Goal: Information Seeking & Learning: Learn about a topic

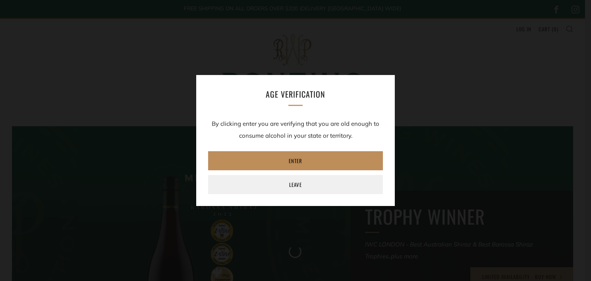
click at [300, 164] on link "Enter" at bounding box center [295, 160] width 175 height 19
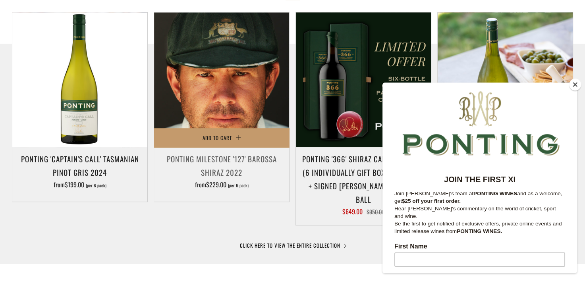
scroll to position [397, 0]
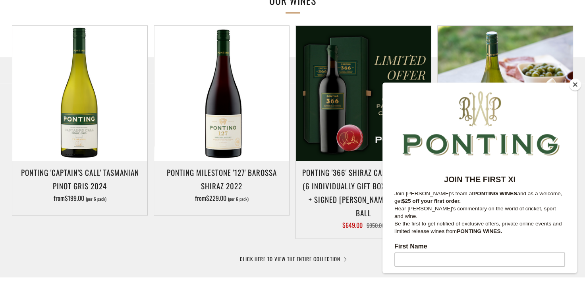
click at [574, 85] on button "Close" at bounding box center [575, 85] width 12 height 12
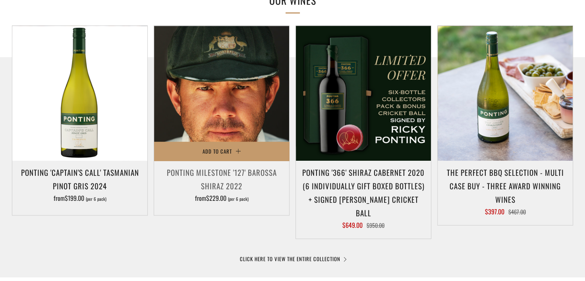
click at [244, 116] on img at bounding box center [221, 93] width 135 height 135
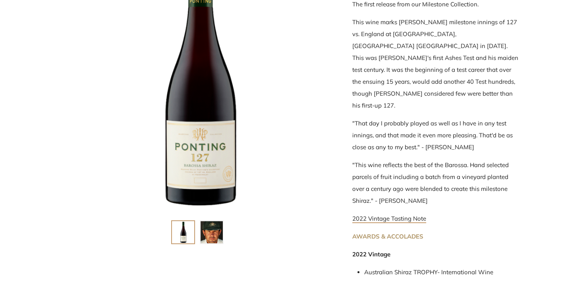
scroll to position [238, 0]
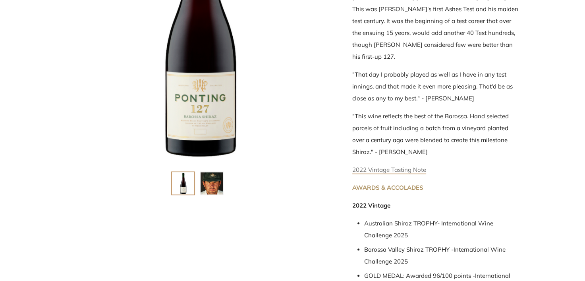
click at [383, 166] on link "2022 Vintage Tasting Note" at bounding box center [389, 170] width 74 height 8
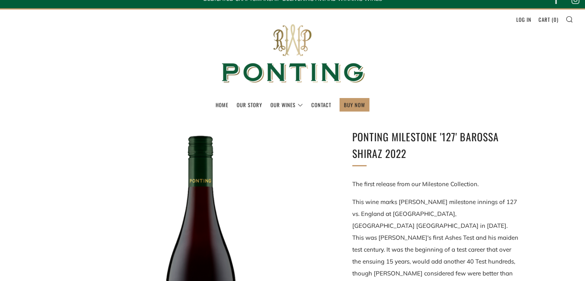
scroll to position [0, 0]
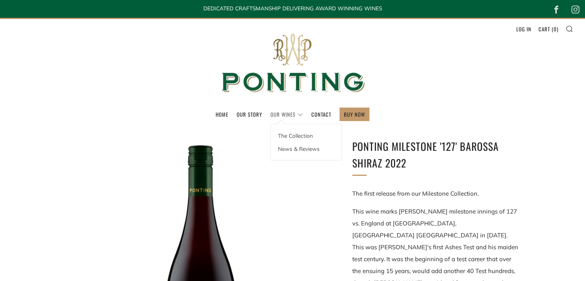
click at [291, 116] on link "Our Wines" at bounding box center [286, 114] width 33 height 13
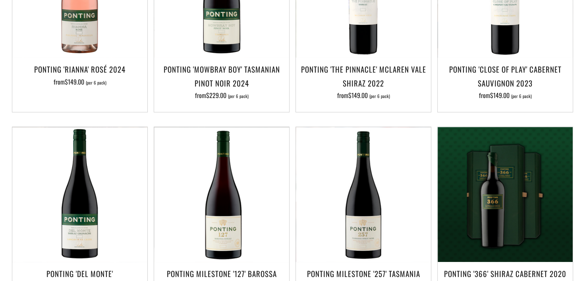
scroll to position [366, 0]
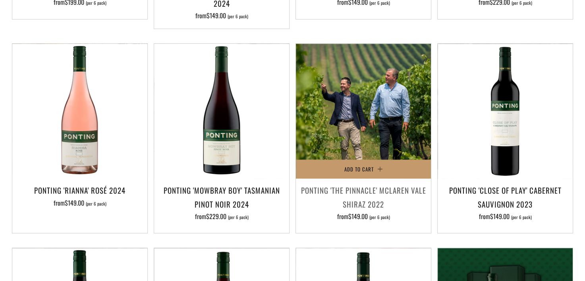
click at [367, 123] on img at bounding box center [363, 111] width 135 height 135
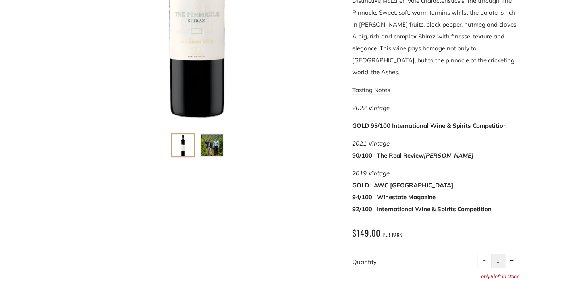
scroll to position [278, 0]
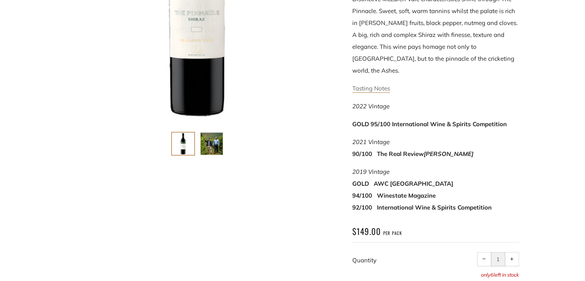
click at [372, 85] on link "Tasting Notes" at bounding box center [371, 89] width 38 height 8
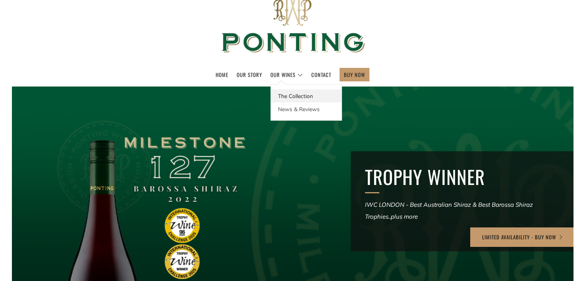
click at [297, 97] on link "The Collection" at bounding box center [306, 95] width 71 height 13
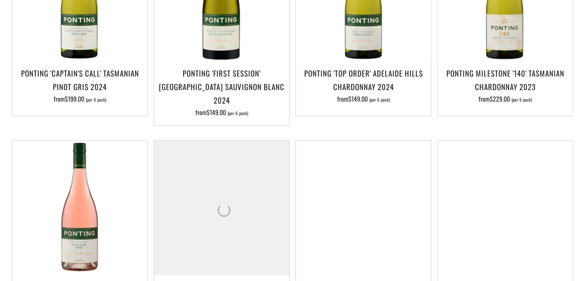
scroll to position [318, 0]
